Goal: Task Accomplishment & Management: Check status

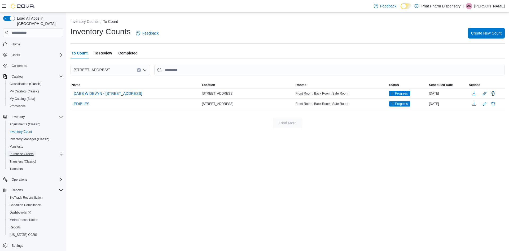
click at [31, 151] on span "Purchase Orders" at bounding box center [22, 154] width 24 height 6
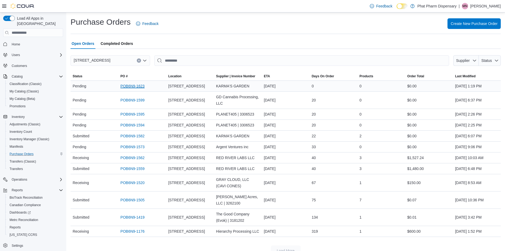
click at [133, 89] on link "POB6N9-1623" at bounding box center [132, 86] width 24 height 6
click at [85, 89] on span "Pending" at bounding box center [80, 86] width 14 height 6
